Goal: Download file/media

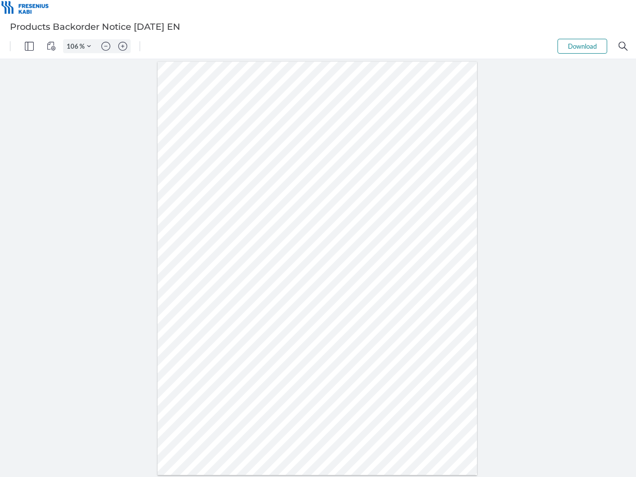
click at [29, 46] on img "Panel" at bounding box center [29, 46] width 9 height 9
click at [51, 46] on img "View Controls" at bounding box center [51, 46] width 9 height 9
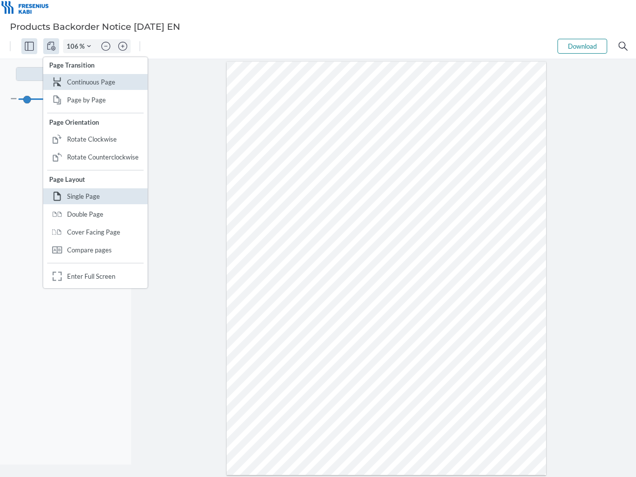
click at [74, 46] on input "106" at bounding box center [72, 46] width 16 height 9
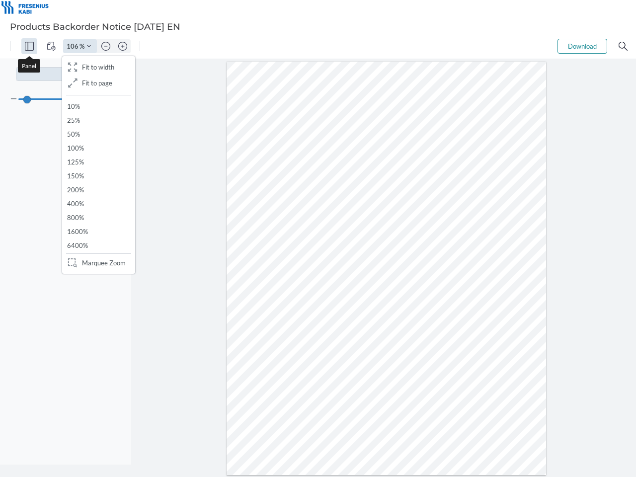
click at [89, 46] on img "Zoom Controls" at bounding box center [89, 46] width 4 height 4
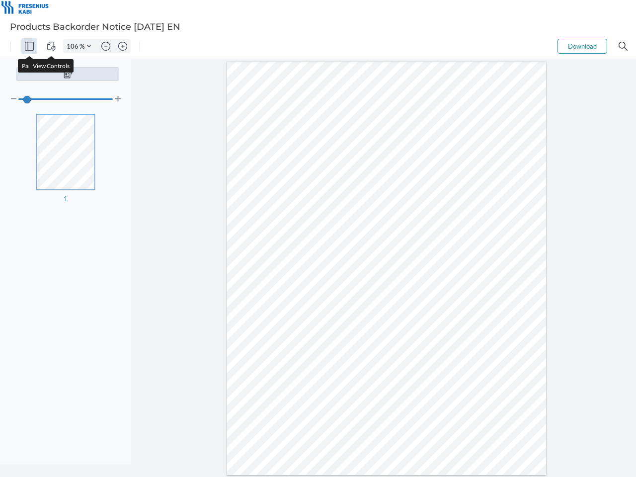
click at [106, 46] on img "Zoom out" at bounding box center [105, 46] width 9 height 9
click at [123, 46] on img "Zoom in" at bounding box center [122, 46] width 9 height 9
type input "106"
click at [582, 46] on button "Download" at bounding box center [582, 46] width 50 height 15
click at [623, 46] on img "Search" at bounding box center [623, 46] width 9 height 9
